Goal: Task Accomplishment & Management: Complete application form

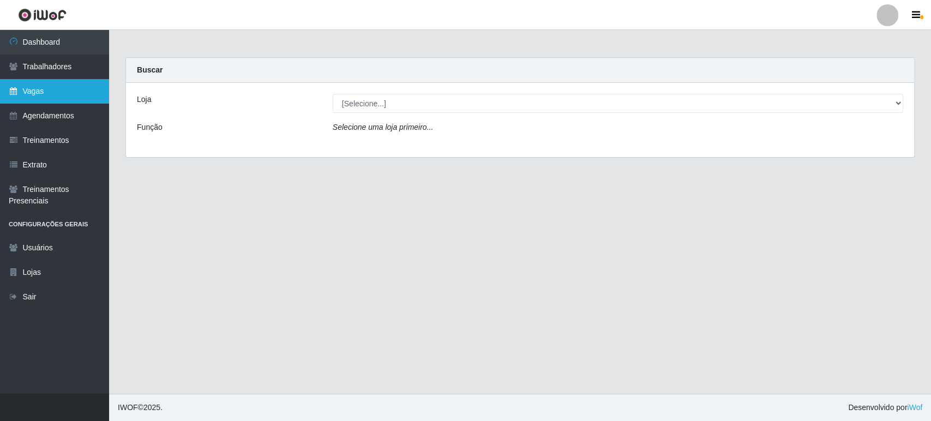
click at [71, 97] on link "Vagas" at bounding box center [54, 91] width 109 height 25
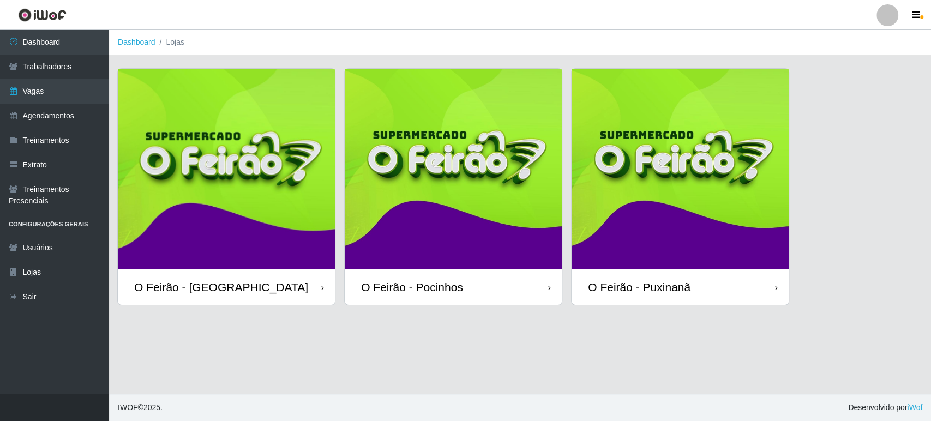
click at [269, 139] on img at bounding box center [226, 169] width 217 height 201
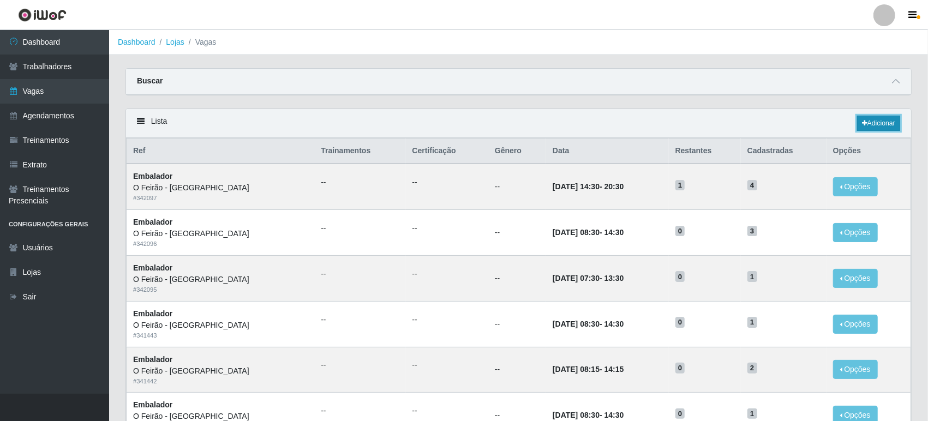
click at [893, 124] on link "Adicionar" at bounding box center [878, 123] width 43 height 15
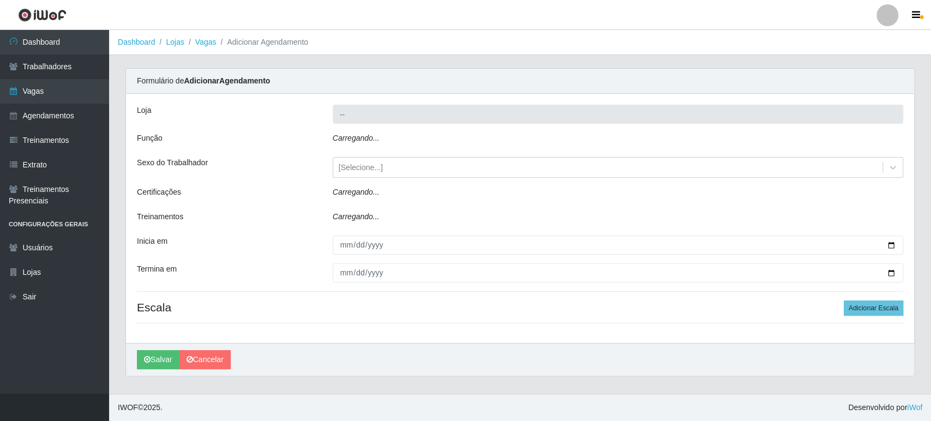
type input "O Feirão - [GEOGRAPHIC_DATA]"
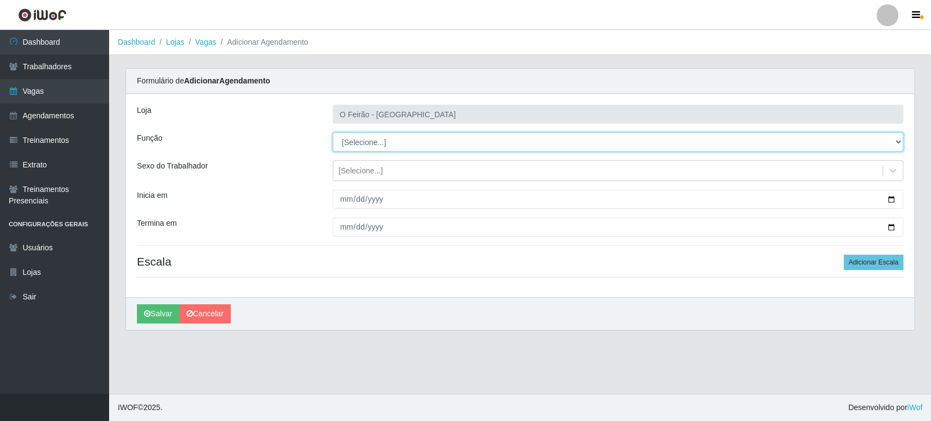
click at [414, 141] on select "[Selecione...] ASG ASG + ASG ++ Embalador Embalador + Embalador ++ Operador de …" at bounding box center [618, 142] width 570 height 19
select select "1"
click at [333, 133] on select "[Selecione...] ASG ASG + ASG ++ Embalador Embalador + Embalador ++ Operador de …" at bounding box center [618, 142] width 570 height 19
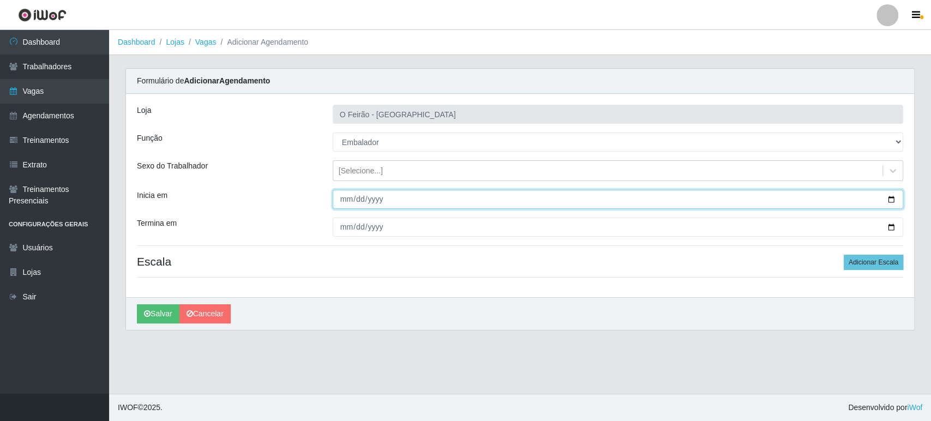
click at [892, 195] on input "Inicia em" at bounding box center [618, 199] width 570 height 19
type input "[DATE]"
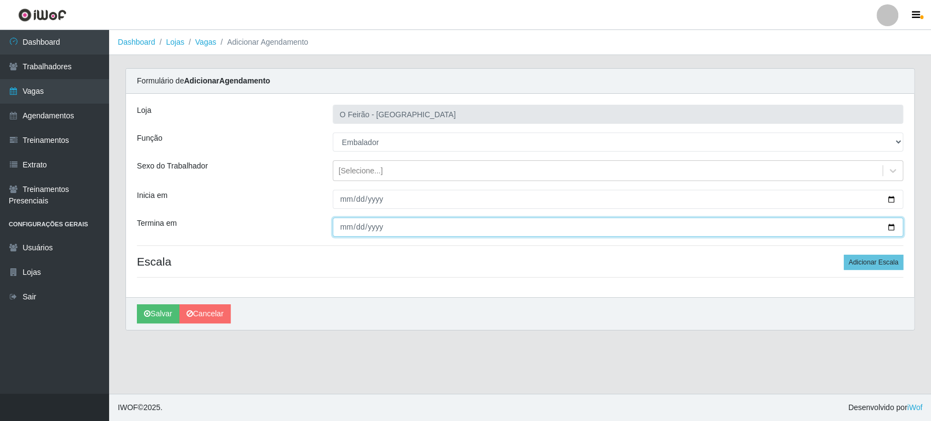
click at [891, 229] on input "Termina em" at bounding box center [618, 227] width 570 height 19
type input "[DATE]"
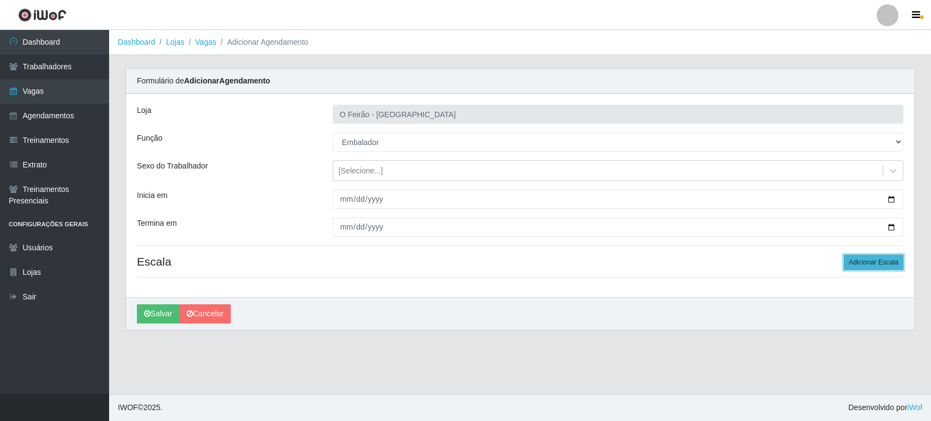
click at [870, 268] on button "Adicionar Escala" at bounding box center [873, 262] width 59 height 15
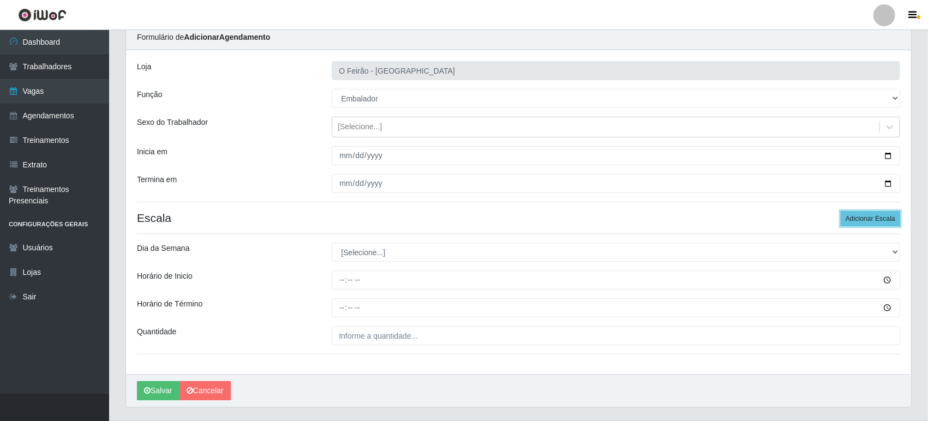
scroll to position [45, 0]
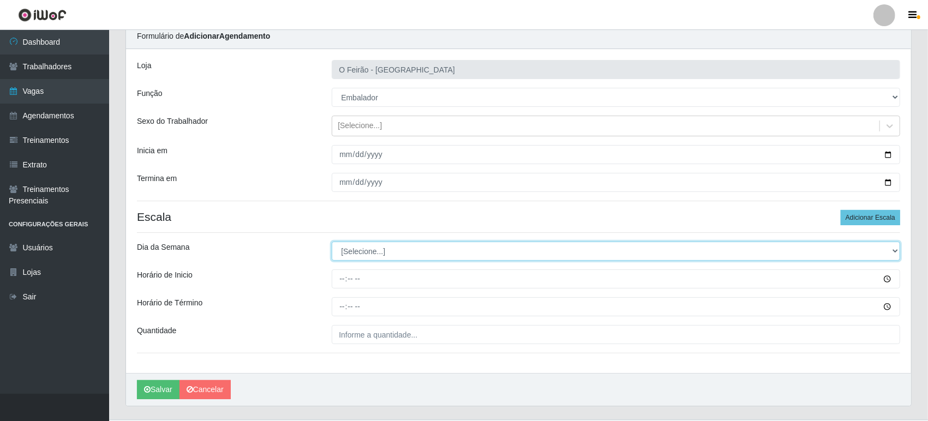
click at [489, 255] on select "[Selecione...] Segunda Terça Quarta Quinta Sexta Sábado Domingo" at bounding box center [616, 251] width 568 height 19
select select "1"
click at [332, 242] on select "[Selecione...] Segunda Terça Quarta Quinta Sexta Sábado Domingo" at bounding box center [616, 251] width 568 height 19
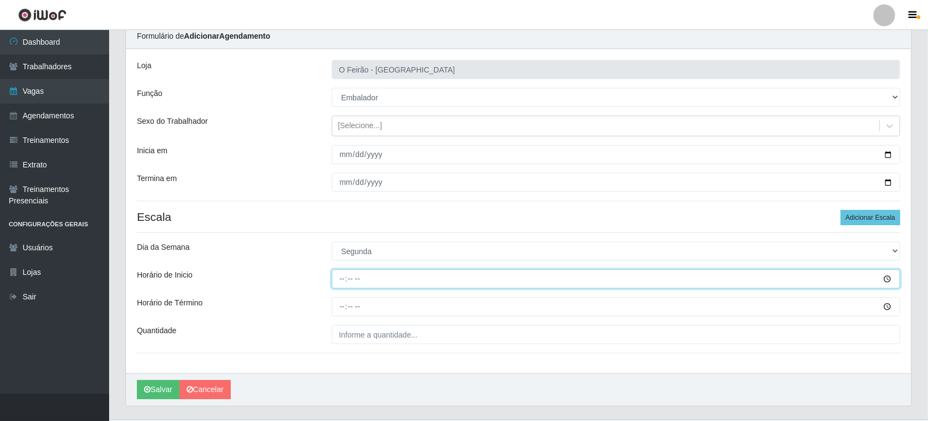
click at [470, 282] on input "Horário de Inicio" at bounding box center [616, 278] width 568 height 19
type input "14:00"
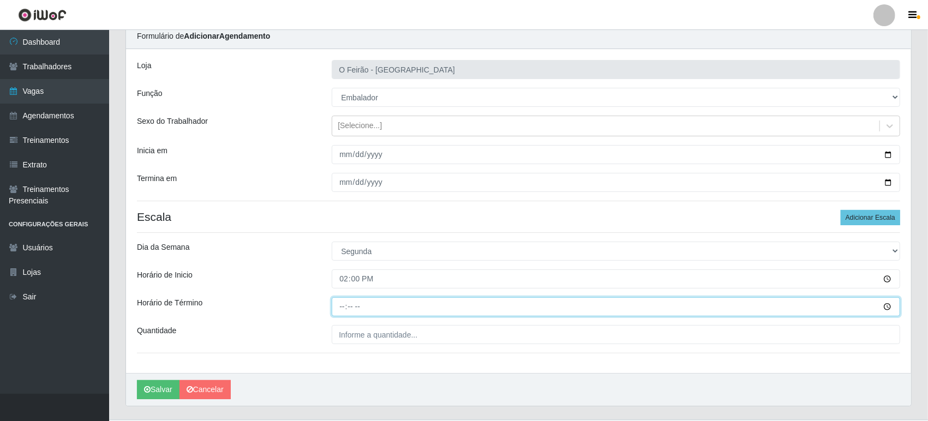
click at [449, 302] on input "Horário de Término" at bounding box center [616, 306] width 568 height 19
type input "20:00"
click at [449, 330] on input "___" at bounding box center [616, 334] width 568 height 19
type input "1__"
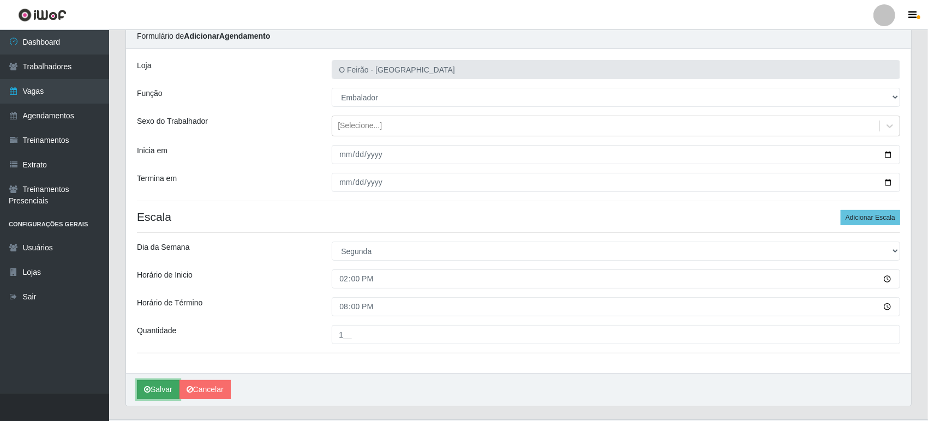
click at [144, 389] on icon "submit" at bounding box center [147, 390] width 7 height 8
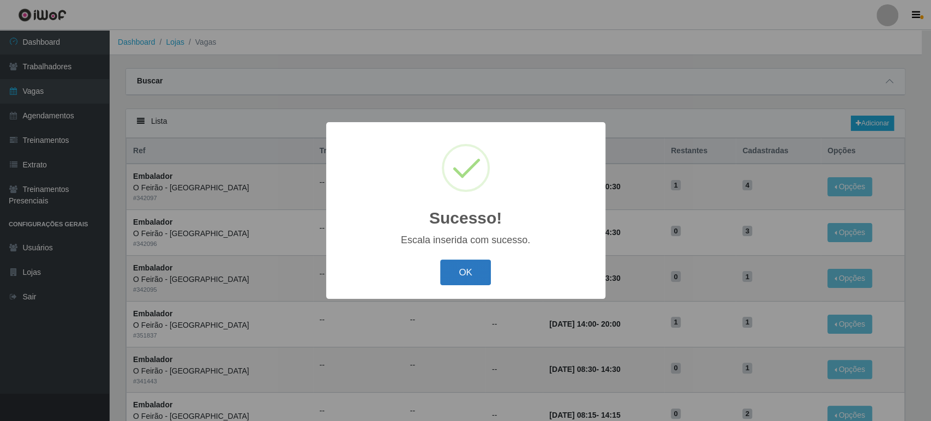
click at [453, 278] on button "OK" at bounding box center [465, 273] width 51 height 26
